Goal: Task Accomplishment & Management: Use online tool/utility

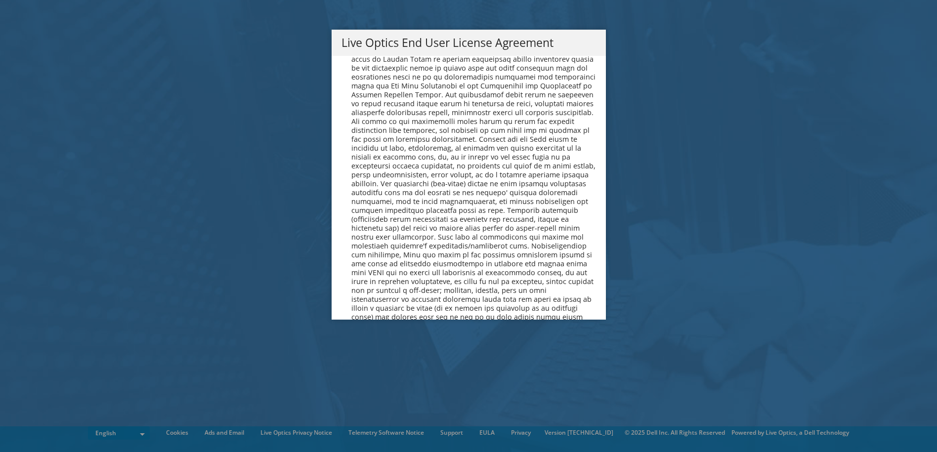
scroll to position [3737, 0]
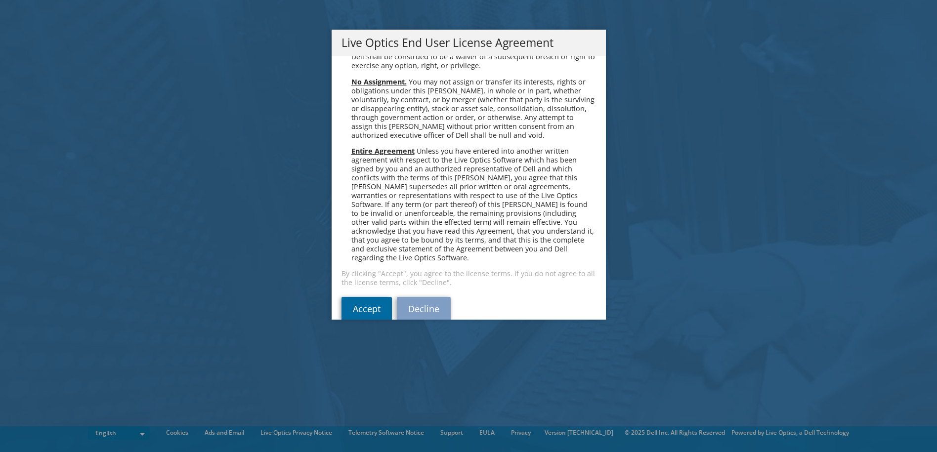
click at [354, 297] on link "Accept" at bounding box center [366, 309] width 50 height 24
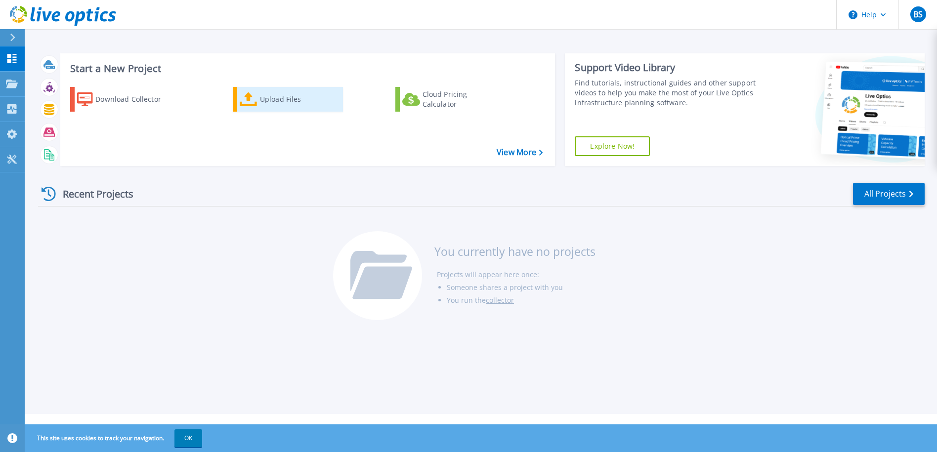
click at [277, 103] on div "Upload Files" at bounding box center [299, 99] width 79 height 20
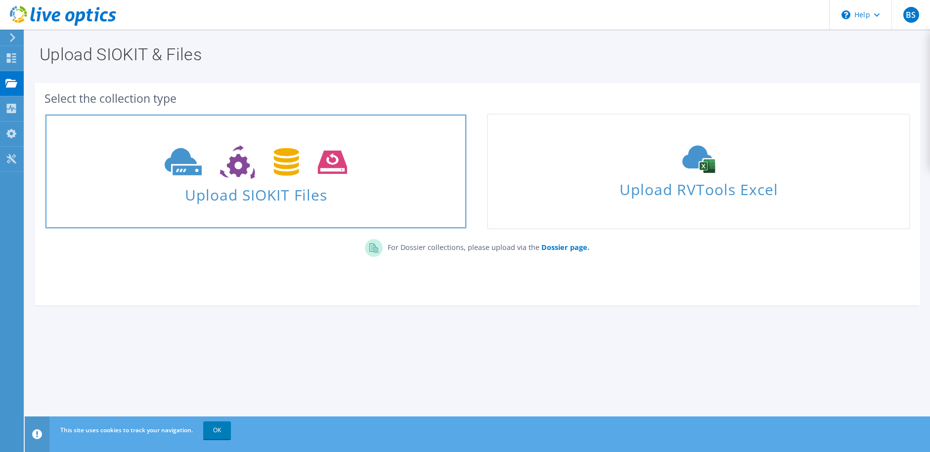
click at [341, 167] on use at bounding box center [256, 162] width 182 height 34
click at [287, 166] on use at bounding box center [256, 162] width 182 height 34
click at [319, 164] on use at bounding box center [256, 162] width 182 height 34
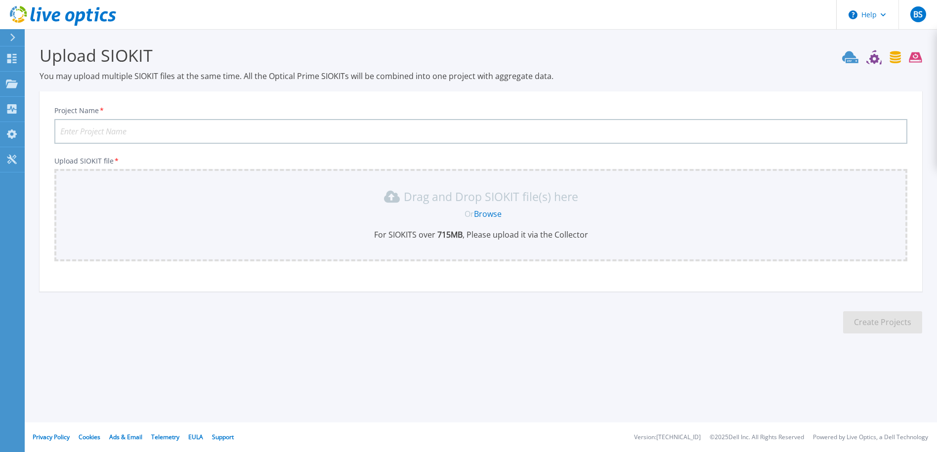
click at [482, 215] on link "Browse" at bounding box center [488, 214] width 28 height 11
